Goal: Check status

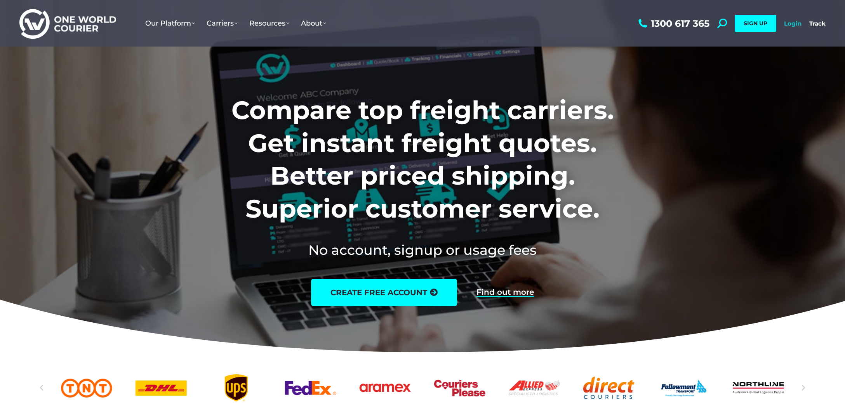
click at [795, 23] on link "Login" at bounding box center [792, 23] width 17 height 7
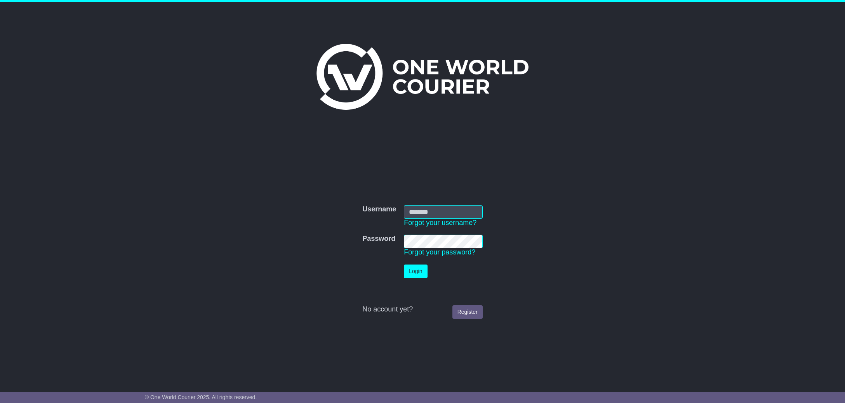
type input "**********"
click at [414, 273] on button "Login" at bounding box center [415, 272] width 23 height 14
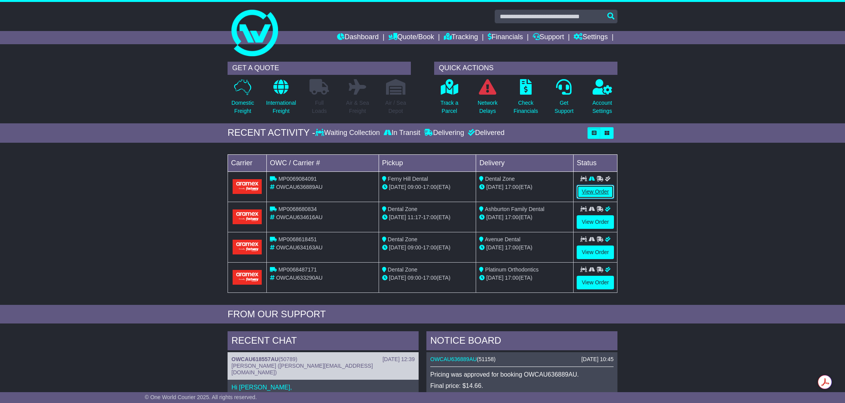
click at [592, 192] on link "View Order" at bounding box center [594, 192] width 37 height 14
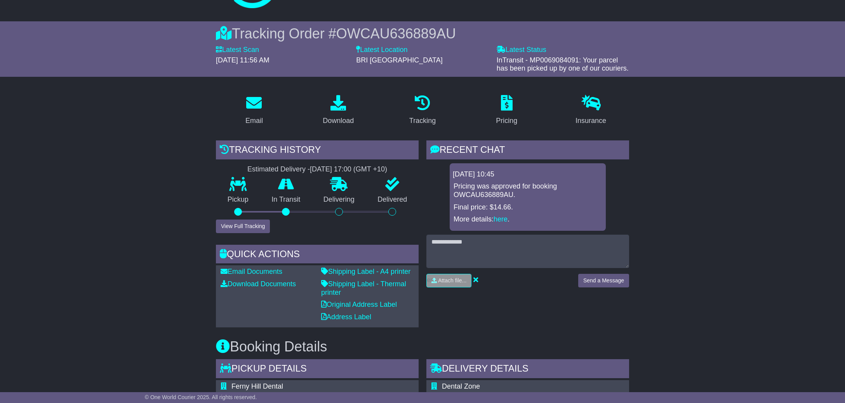
scroll to position [49, 0]
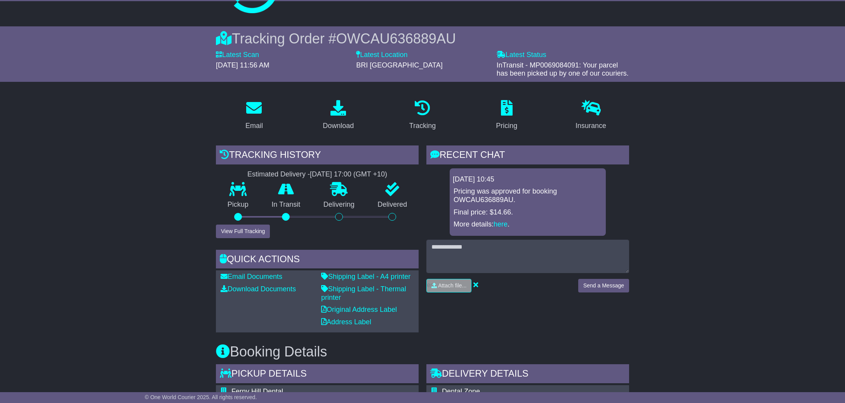
scroll to position [0, 0]
